Goal: Task Accomplishment & Management: Complete application form

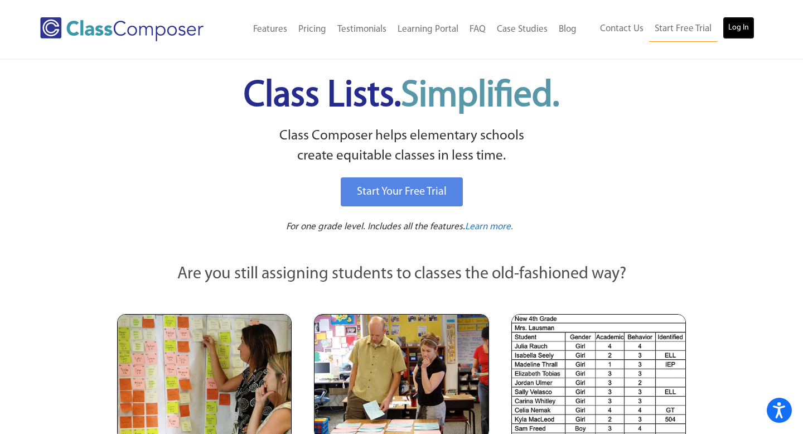
click at [749, 24] on link "Log In" at bounding box center [738, 28] width 32 height 22
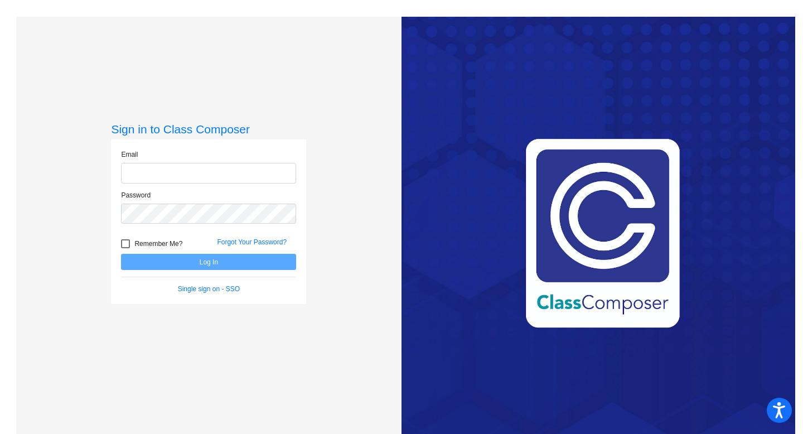
type input "[EMAIL_ADDRESS][DOMAIN_NAME]"
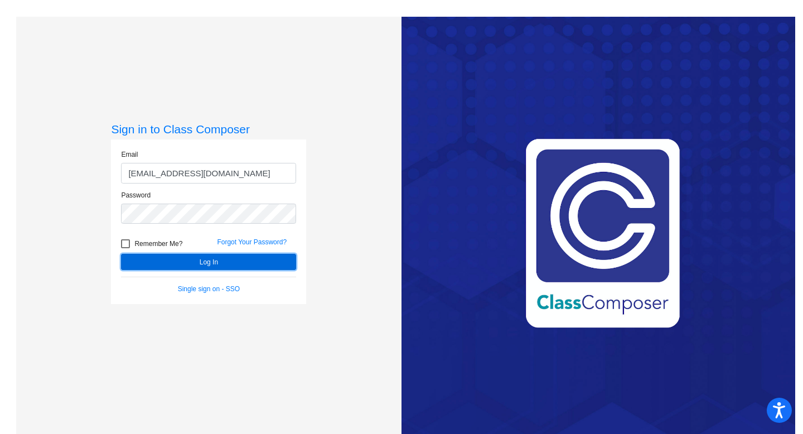
click at [196, 264] on button "Log In" at bounding box center [208, 262] width 175 height 16
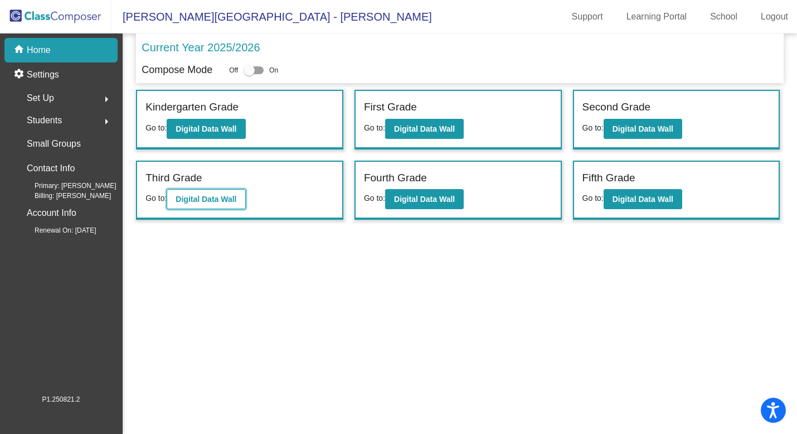
click at [200, 204] on button "Digital Data Wall" at bounding box center [206, 199] width 79 height 20
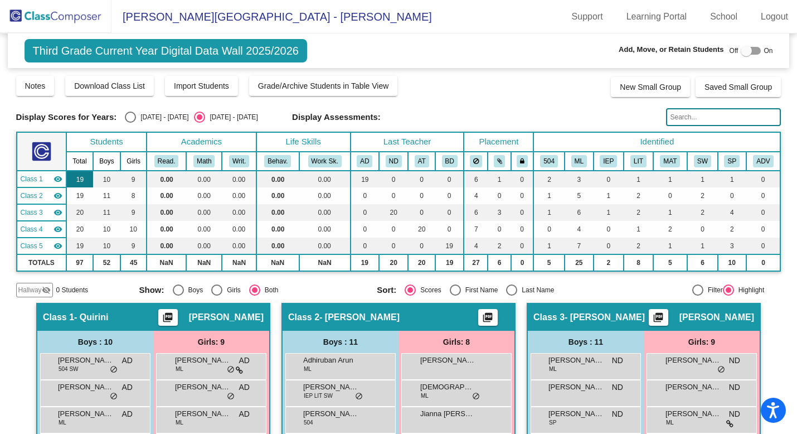
click at [85, 180] on td "19" at bounding box center [79, 179] width 27 height 17
click at [751, 47] on div at bounding box center [751, 51] width 20 height 8
checkbox input "true"
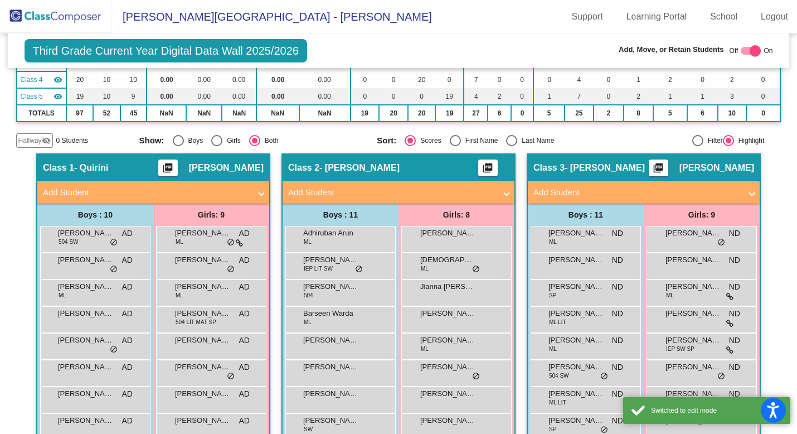
scroll to position [151, 0]
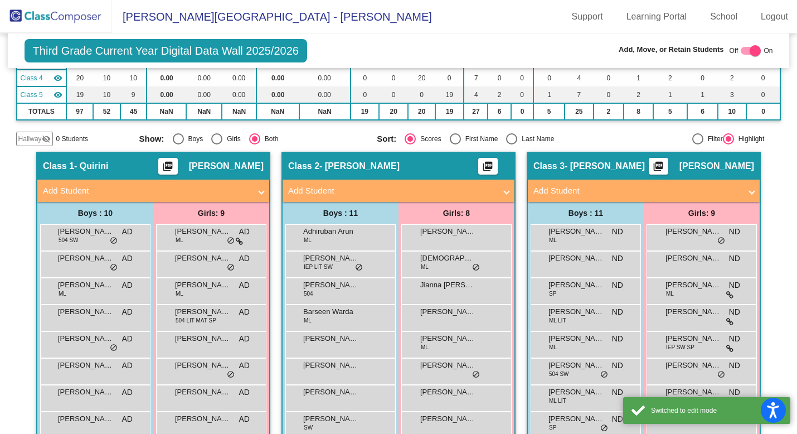
click at [598, 182] on mat-expansion-panel-header "Add Student" at bounding box center [644, 190] width 232 height 22
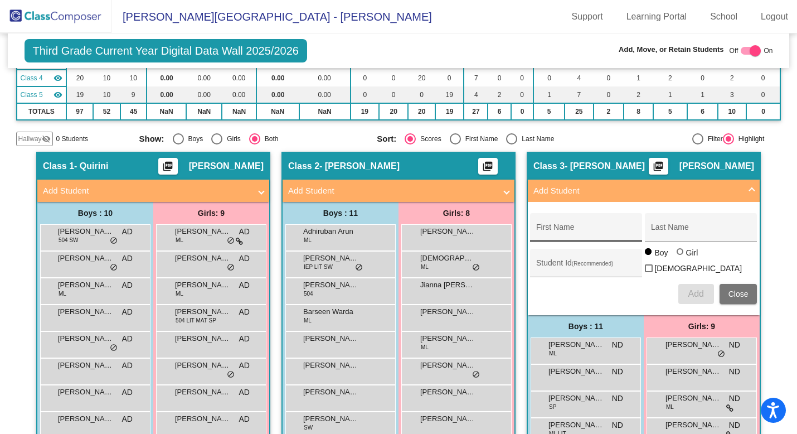
click at [591, 232] on input "First Name" at bounding box center [586, 231] width 100 height 9
paste input "[PERSON_NAME]"
type input "[PERSON_NAME]"
click at [663, 229] on input "Last Name" at bounding box center [701, 231] width 100 height 9
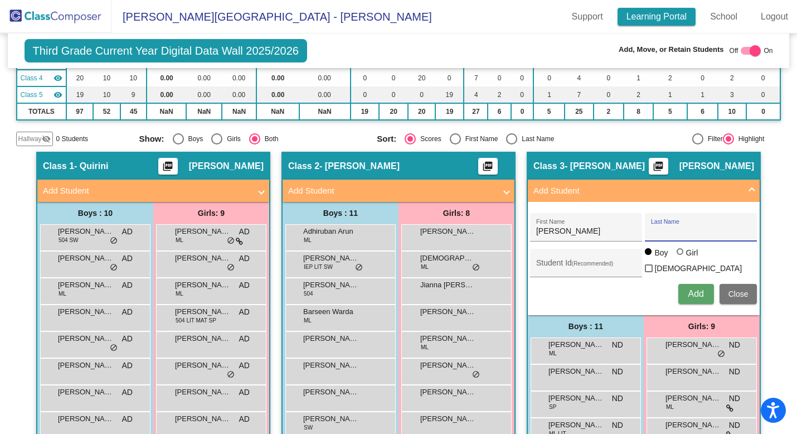
paste input "Shrivastava"
type input "Shrivastava"
click at [696, 291] on span "Add" at bounding box center [696, 293] width 16 height 9
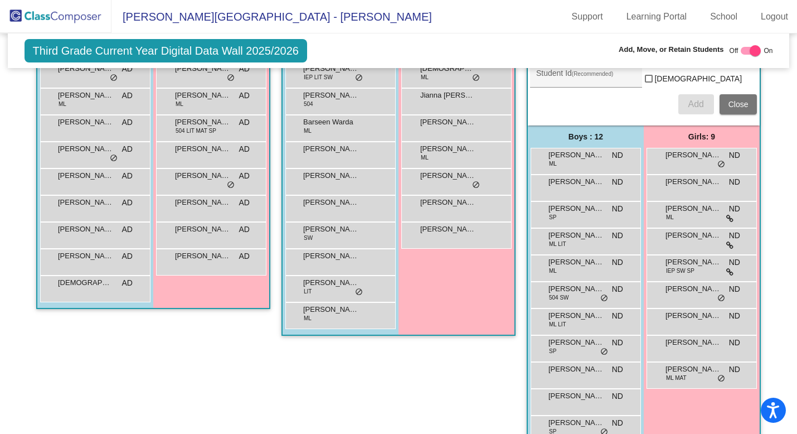
scroll to position [0, 0]
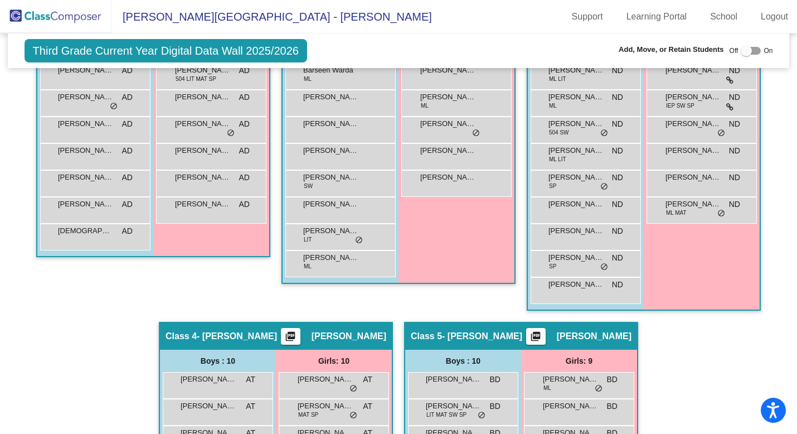
scroll to position [407, 0]
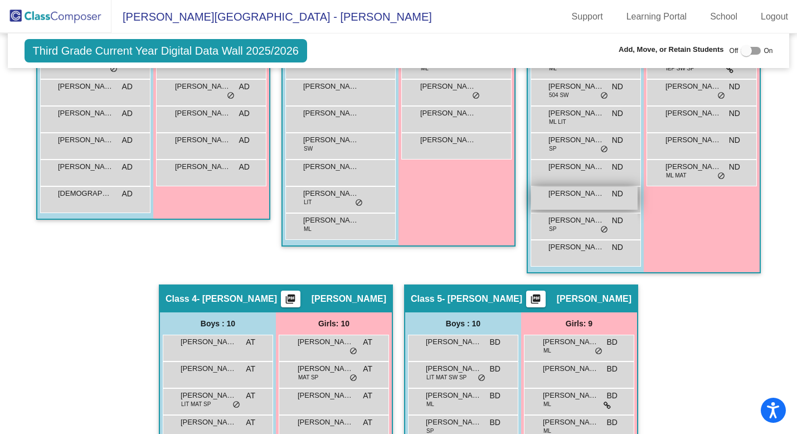
click at [570, 198] on span "[PERSON_NAME]" at bounding box center [576, 193] width 56 height 11
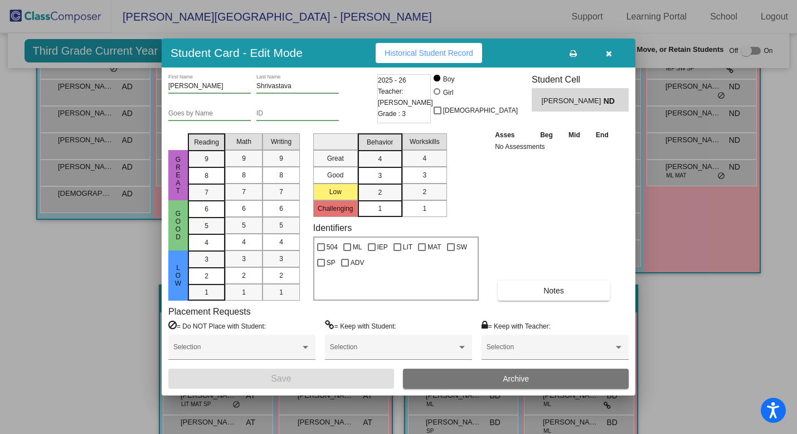
click at [608, 51] on icon "button" at bounding box center [609, 54] width 6 height 8
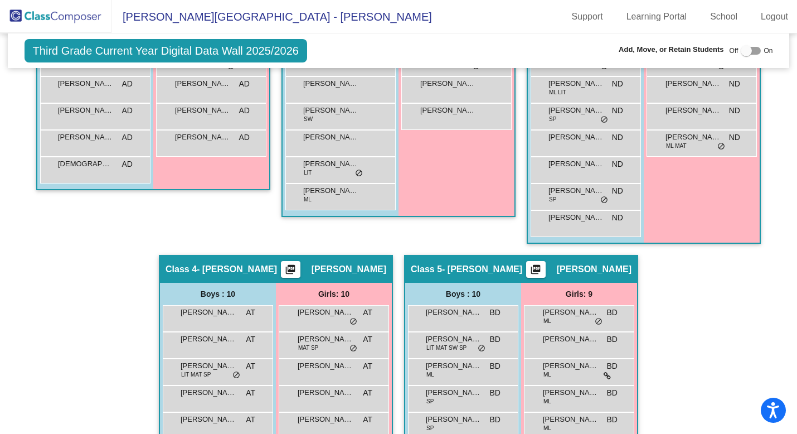
scroll to position [443, 0]
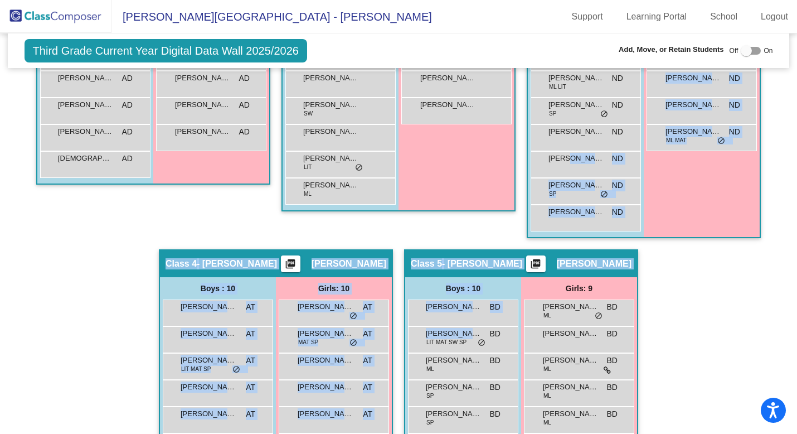
drag, startPoint x: 566, startPoint y: 162, endPoint x: 481, endPoint y: 325, distance: 184.2
click at [481, 325] on div "Hallway - Hallway Class picture_as_pdf Add Student First Name Last Name Student…" at bounding box center [398, 222] width 765 height 725
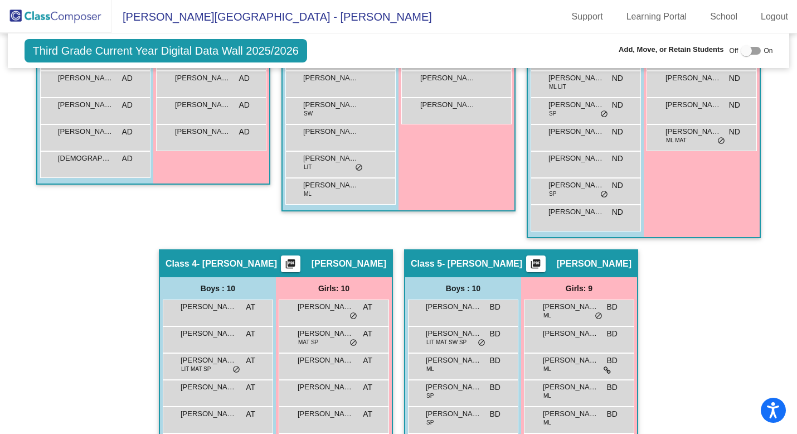
click at [691, 301] on div "Hallway - Hallway Class picture_as_pdf Add Student First Name Last Name Student…" at bounding box center [398, 222] width 765 height 725
click at [754, 46] on label at bounding box center [751, 50] width 20 height 13
checkbox input "true"
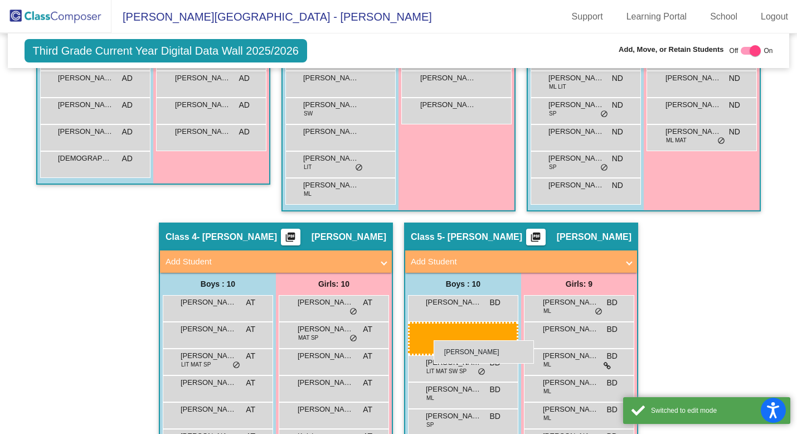
drag, startPoint x: 558, startPoint y: 163, endPoint x: 427, endPoint y: 351, distance: 228.5
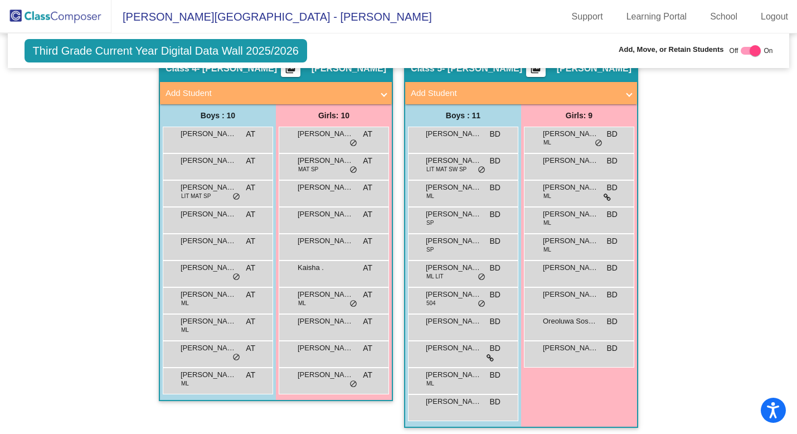
scroll to position [638, 0]
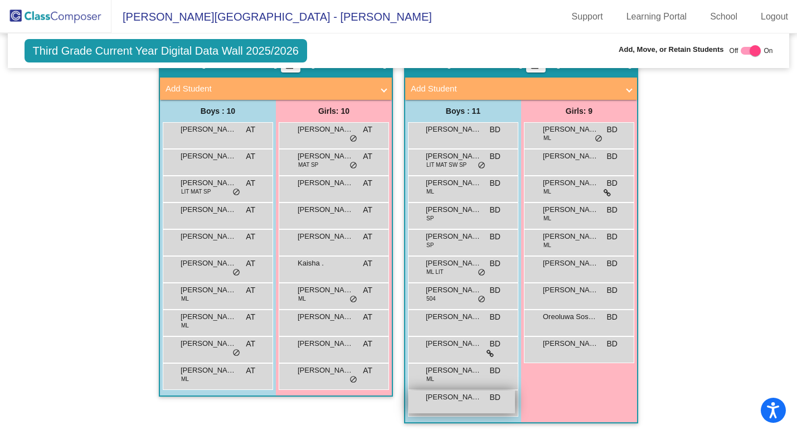
click at [464, 403] on div "Rudransh Shrivastava BD lock do_not_disturb_alt" at bounding box center [462, 401] width 106 height 23
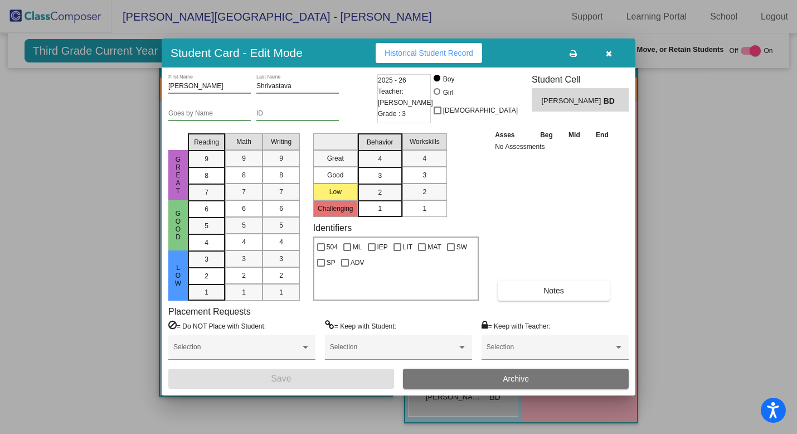
click at [609, 54] on icon "button" at bounding box center [609, 54] width 6 height 8
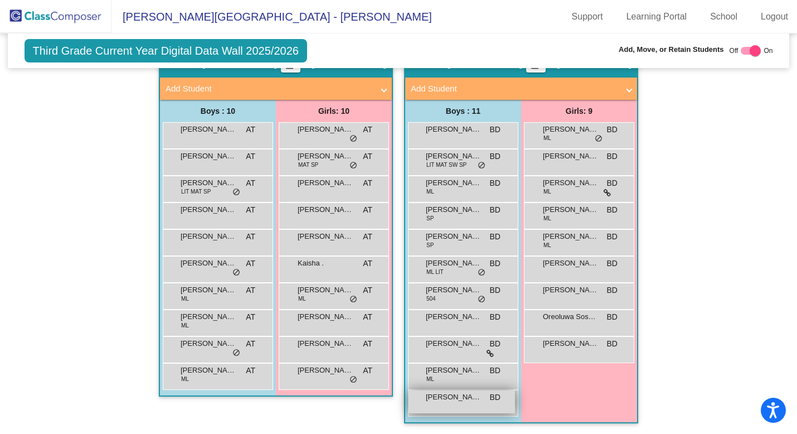
click at [435, 406] on div "Rudransh Shrivastava BD lock do_not_disturb_alt" at bounding box center [462, 401] width 106 height 23
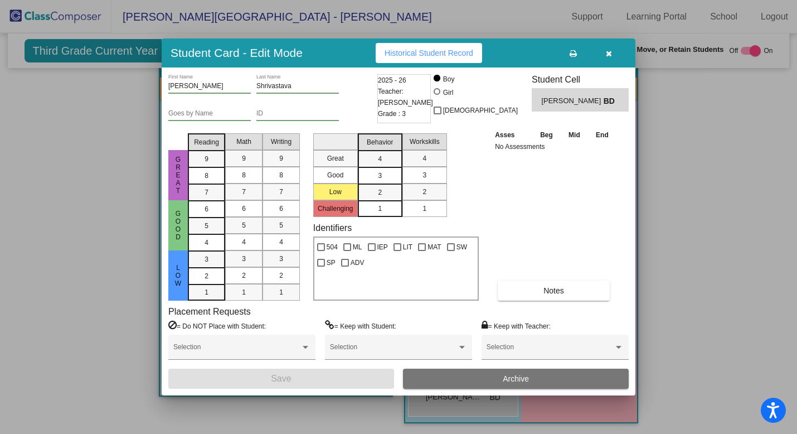
click at [603, 54] on button "button" at bounding box center [609, 53] width 36 height 20
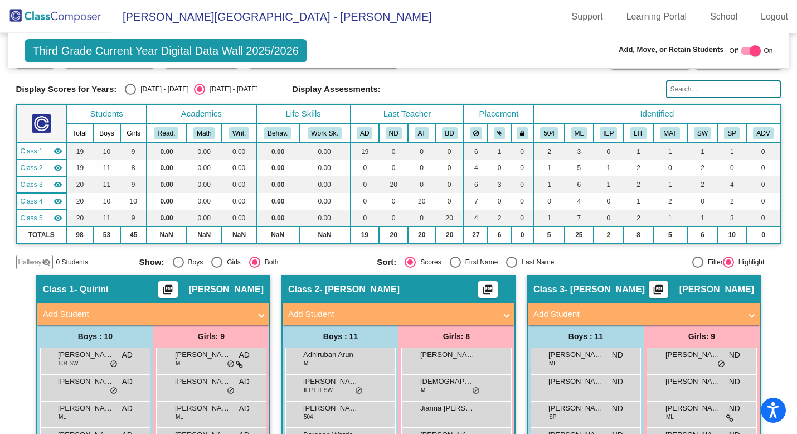
scroll to position [0, 0]
